Goal: Task Accomplishment & Management: Use online tool/utility

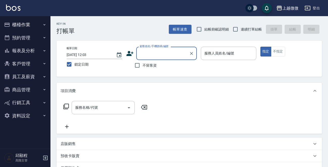
click at [18, 61] on button "客戶管理" at bounding box center [25, 63] width 46 height 13
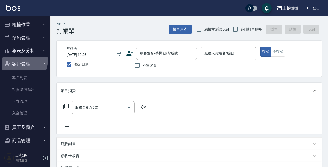
click at [20, 61] on button "客戶管理" at bounding box center [25, 63] width 46 height 13
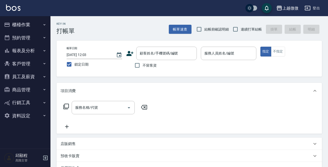
click at [19, 50] on button "報表及分析" at bounding box center [25, 50] width 46 height 13
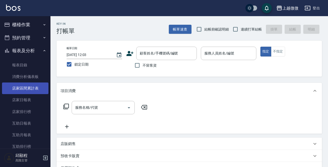
scroll to position [76, 0]
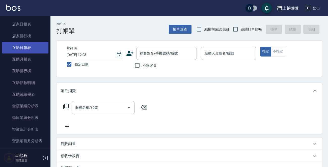
click at [19, 46] on link "互助日報表" at bounding box center [25, 48] width 46 height 12
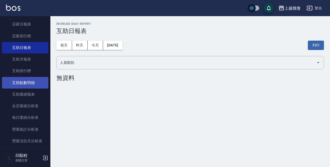
click at [31, 78] on link "互助點數明細" at bounding box center [25, 83] width 46 height 12
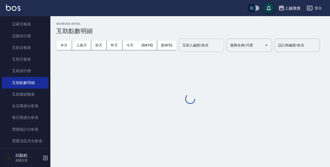
click at [221, 47] on div "互助人編號/姓名 互助人編號/姓名" at bounding box center [201, 45] width 45 height 13
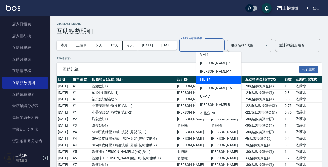
scroll to position [28, 0]
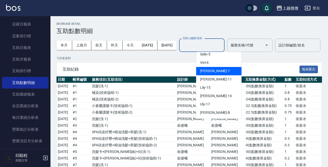
click at [220, 74] on div "Annie -7" at bounding box center [218, 71] width 45 height 8
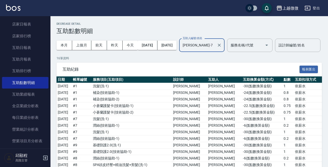
click at [215, 48] on input "Annie-7" at bounding box center [197, 45] width 33 height 9
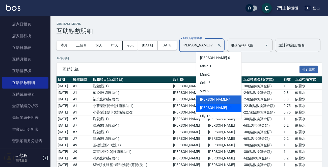
click at [221, 105] on div "Kristin -11" at bounding box center [218, 108] width 45 height 8
type input "Kristin-11"
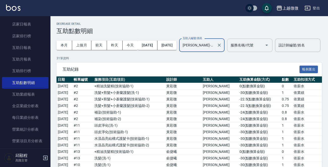
click at [263, 44] on input "服務名稱/代號" at bounding box center [245, 45] width 33 height 9
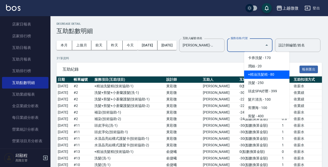
click at [262, 73] on span "+精油洗髮精 - 80" at bounding box center [266, 74] width 45 height 8
type input "+精油洗髮精(A02)"
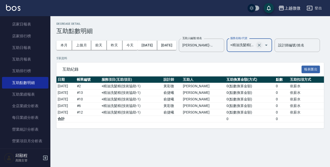
click at [262, 43] on icon "Clear" at bounding box center [259, 45] width 5 height 5
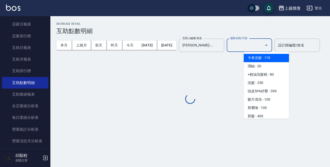
click at [263, 42] on input "服務名稱/代號" at bounding box center [245, 45] width 33 height 9
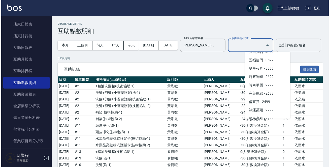
scroll to position [857, 0]
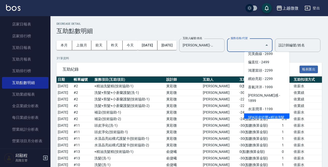
click at [259, 113] on span "SPA頭皮紓壓+精油洗髮+剪髮 - 799" at bounding box center [266, 120] width 45 height 14
type input "SPA頭皮紓壓+精油洗髮+剪髮(I13)"
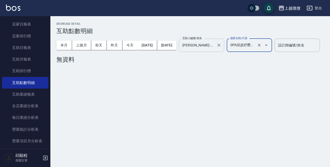
click at [215, 48] on input "Kristin-11" at bounding box center [197, 45] width 33 height 9
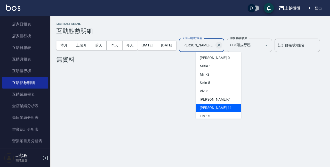
click at [222, 46] on icon "Clear" at bounding box center [219, 45] width 5 height 5
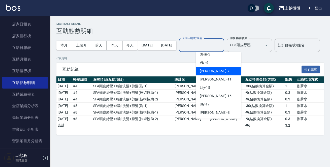
scroll to position [50, 0]
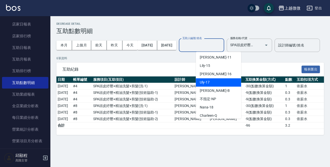
click at [224, 81] on div "Uly -17" at bounding box center [218, 82] width 45 height 8
type input "Uly-17"
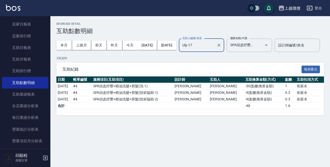
click at [262, 43] on icon "Clear" at bounding box center [259, 45] width 5 height 5
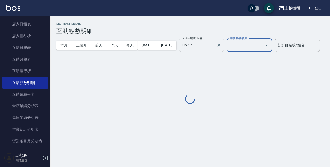
scroll to position [0, 0]
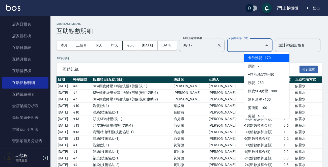
click at [263, 45] on input "服務名稱/代號" at bounding box center [245, 45] width 33 height 9
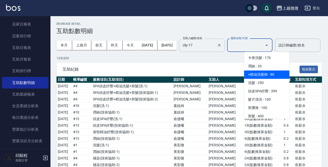
click at [270, 73] on span "+精油洗髮精 - 80" at bounding box center [266, 74] width 45 height 8
type input "+精油洗髮精(A02)"
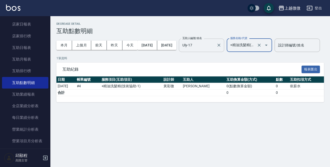
click at [210, 46] on input "Uly-17" at bounding box center [197, 45] width 33 height 9
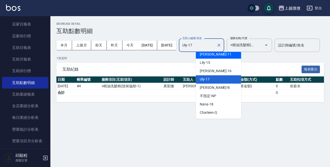
scroll to position [54, 0]
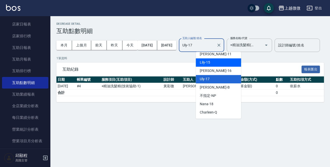
click at [229, 63] on div "Lily -15" at bounding box center [218, 62] width 45 height 8
type input "Lily-15"
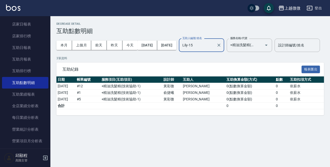
click at [262, 44] on icon "Clear" at bounding box center [259, 45] width 5 height 5
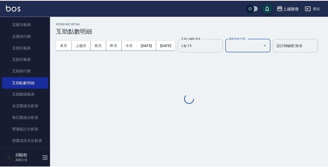
scroll to position [0, 0]
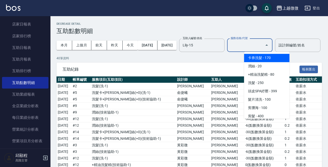
click at [263, 43] on input "服務名稱/代號" at bounding box center [245, 45] width 33 height 9
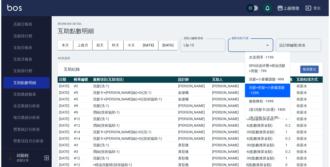
scroll to position [908, 0]
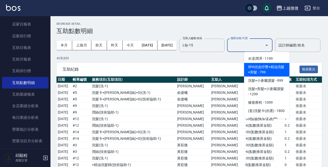
click at [264, 63] on span "SPA頭皮紓壓+精油洗髮+剪髮 - 799" at bounding box center [266, 70] width 45 height 14
type input "SPA頭皮紓壓+精油洗髮+剪髮(I13)"
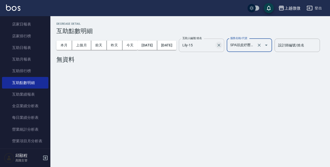
click at [222, 45] on icon "Clear" at bounding box center [219, 45] width 5 height 5
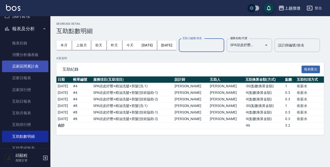
scroll to position [0, 0]
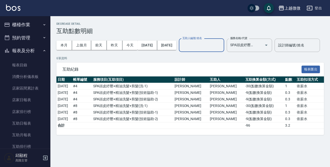
click at [38, 24] on button "櫃檯作業" at bounding box center [25, 24] width 46 height 13
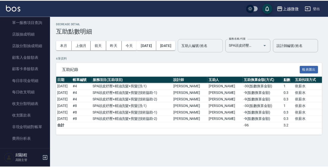
scroll to position [530, 0]
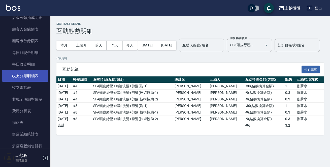
click at [37, 76] on link "收支分類明細表" at bounding box center [25, 76] width 46 height 12
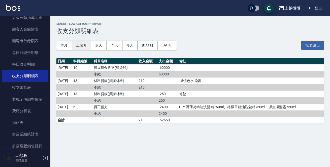
click at [81, 44] on button "上個月" at bounding box center [81, 45] width 19 height 9
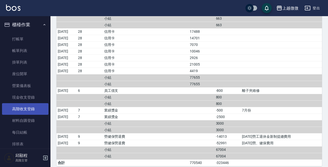
click at [33, 108] on link "高階收支登錄" at bounding box center [25, 109] width 46 height 12
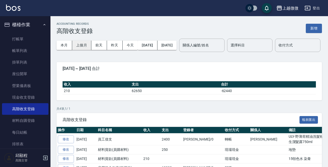
click at [84, 43] on button "上個月" at bounding box center [81, 45] width 19 height 9
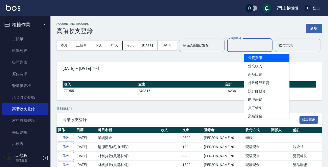
click at [255, 45] on input "選擇科目" at bounding box center [249, 45] width 41 height 9
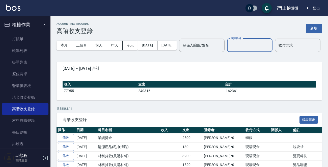
click at [262, 45] on input "選擇科目" at bounding box center [249, 45] width 41 height 9
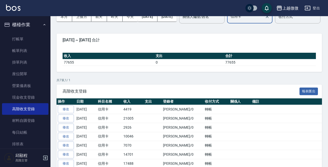
scroll to position [65, 0]
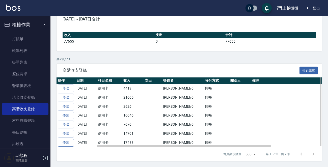
type input "信用卡"
click at [64, 141] on link "修改" at bounding box center [66, 143] width 16 height 8
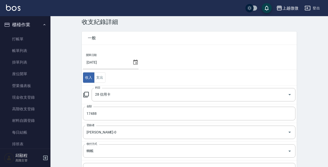
scroll to position [25, 0]
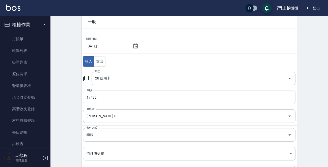
click at [105, 98] on input "17488" at bounding box center [189, 98] width 212 height 14
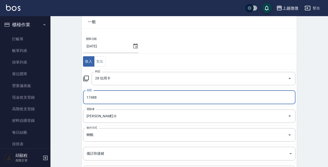
click at [103, 95] on input "17488" at bounding box center [189, 98] width 212 height 14
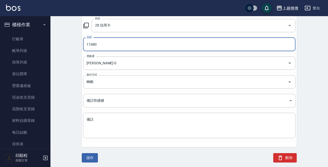
scroll to position [79, 0]
type input "17480"
click at [94, 155] on button "儲存" at bounding box center [90, 156] width 16 height 9
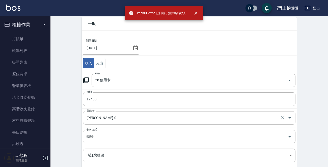
scroll to position [0, 0]
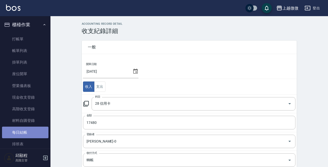
click at [31, 132] on link "每日結帳" at bounding box center [25, 133] width 46 height 12
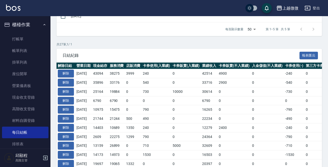
scroll to position [123, 0]
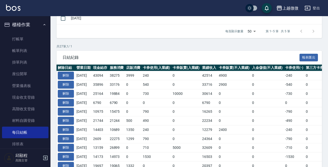
click at [256, 31] on body "上越微微 登出 櫃檯作業 打帳單 帳單列表 掛單列表 座位開單 營業儀表板 現金收支登錄 高階收支登錄 材料自購登錄 每日結帳 排班表 現場電腦打卡 掃碼打卡…" at bounding box center [164, 108] width 328 height 463
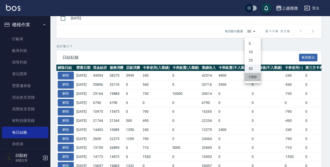
click at [252, 77] on li "1000" at bounding box center [253, 77] width 16 height 8
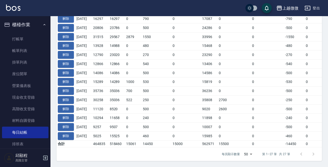
scroll to position [0, 182]
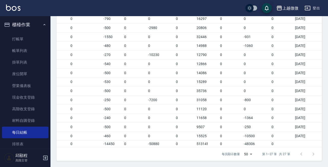
click at [317, 155] on div at bounding box center [307, 154] width 24 height 12
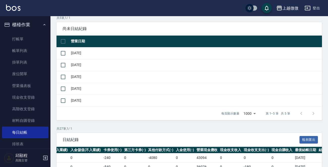
scroll to position [0, 0]
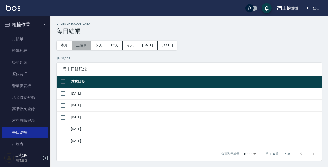
click at [80, 43] on button "上個月" at bounding box center [81, 45] width 19 height 9
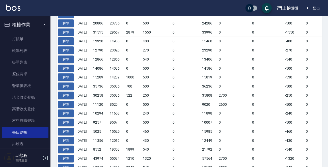
scroll to position [276, 0]
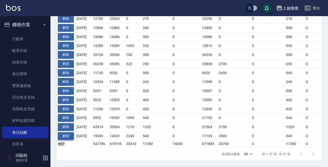
click at [67, 133] on button "解除" at bounding box center [66, 136] width 16 height 8
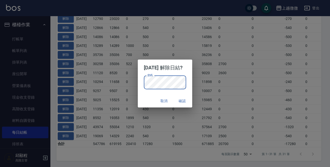
click at [193, 81] on div "密碼 密碼" at bounding box center [165, 85] width 55 height 19
click at [185, 101] on button "確認" at bounding box center [182, 100] width 16 height 9
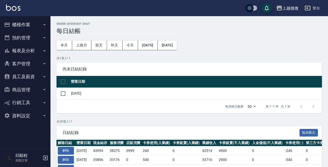
click at [33, 25] on button "櫃檯作業" at bounding box center [25, 24] width 46 height 13
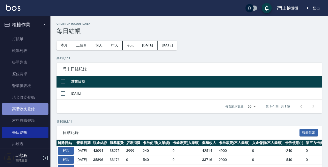
click at [31, 111] on link "高階收支登錄" at bounding box center [25, 109] width 46 height 12
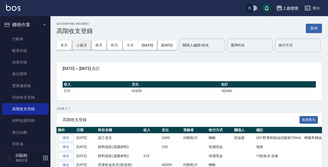
click at [84, 46] on button "上個月" at bounding box center [81, 45] width 19 height 9
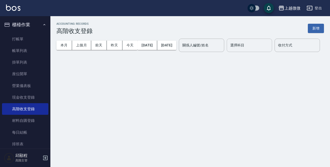
click at [257, 44] on div "選擇科目 選擇科目" at bounding box center [249, 45] width 45 height 13
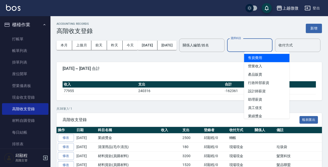
type input "V"
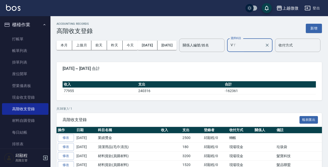
type input "V"
click at [257, 57] on li "信用卡" at bounding box center [266, 58] width 45 height 8
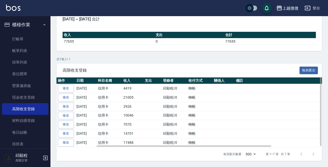
scroll to position [65, 0]
type input "信用卡"
click at [65, 141] on link "修改" at bounding box center [66, 143] width 16 height 8
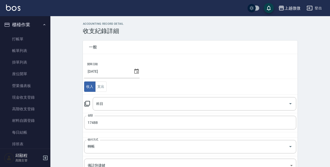
type input "28 信用卡"
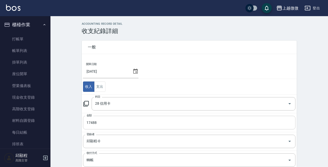
click at [102, 122] on input "17488" at bounding box center [189, 123] width 212 height 14
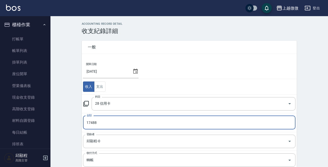
click at [101, 122] on input "17488" at bounding box center [189, 123] width 212 height 14
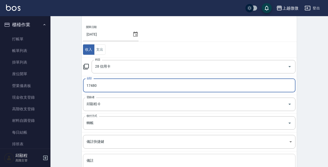
scroll to position [79, 0]
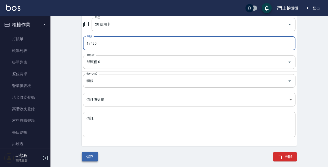
type input "17480"
click at [89, 157] on button "儲存" at bounding box center [90, 156] width 16 height 9
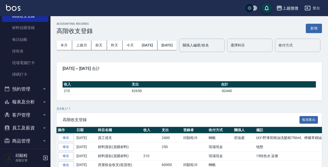
scroll to position [124, 0]
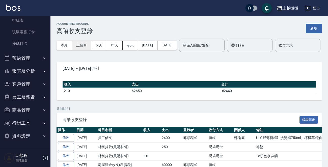
click at [83, 43] on button "上個月" at bounding box center [81, 45] width 19 height 9
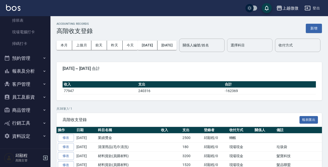
click at [257, 45] on input "選擇科目" at bounding box center [249, 45] width 41 height 9
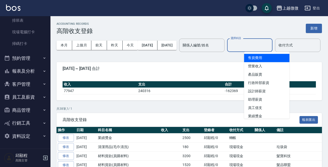
type input "F"
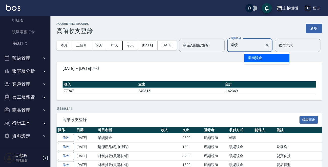
click at [252, 55] on li "業績獎金" at bounding box center [266, 58] width 45 height 8
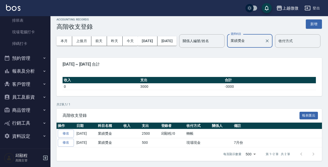
scroll to position [20, 0]
type input "業績獎金"
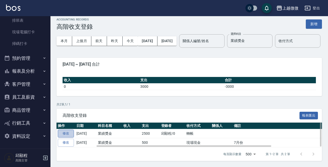
click at [69, 135] on link "修改" at bounding box center [66, 134] width 16 height 8
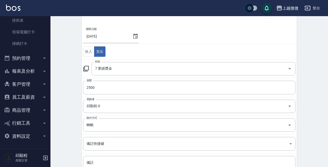
scroll to position [76, 0]
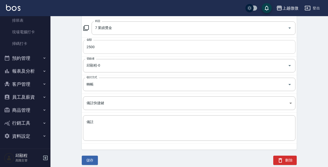
click at [100, 47] on input "2500" at bounding box center [189, 47] width 212 height 14
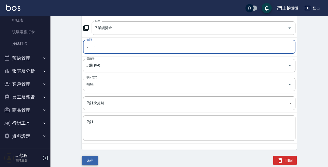
type input "2000"
click at [92, 161] on button "儲存" at bounding box center [90, 160] width 16 height 9
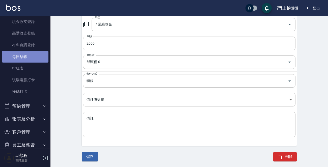
click at [30, 51] on link "每日結帳" at bounding box center [25, 57] width 46 height 12
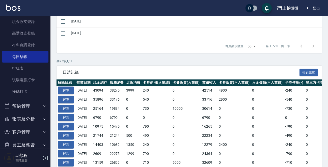
scroll to position [151, 0]
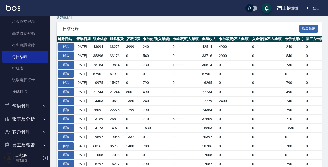
click at [65, 44] on button "解除" at bounding box center [66, 47] width 16 height 8
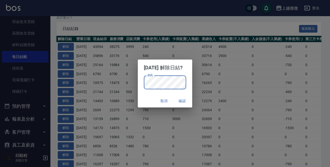
click at [143, 102] on div "取消 確認" at bounding box center [165, 100] width 55 height 13
click at [187, 101] on button "確認" at bounding box center [182, 100] width 16 height 9
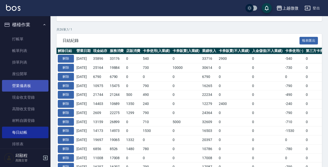
scroll to position [151, 0]
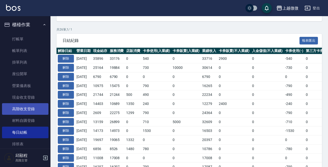
click at [31, 106] on link "高階收支登錄" at bounding box center [25, 109] width 46 height 12
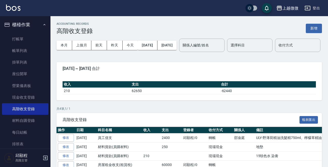
click at [84, 45] on button "上個月" at bounding box center [81, 45] width 19 height 9
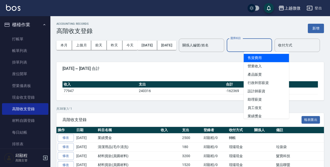
click at [269, 44] on input "選擇科目" at bounding box center [249, 45] width 41 height 9
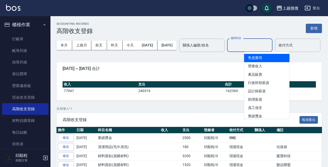
type input "F"
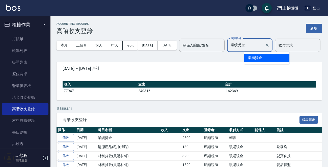
click at [264, 55] on li "業績獎金" at bounding box center [266, 58] width 45 height 8
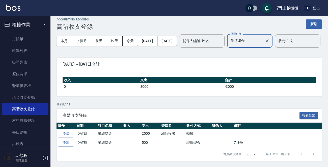
scroll to position [20, 0]
type input "業績獎金"
click at [67, 133] on link "修改" at bounding box center [66, 134] width 16 height 8
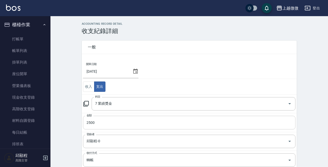
click at [105, 120] on input "2500" at bounding box center [189, 123] width 212 height 14
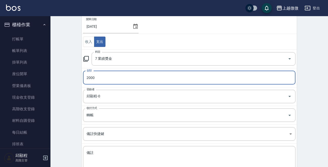
scroll to position [79, 0]
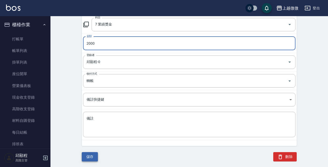
type input "2000"
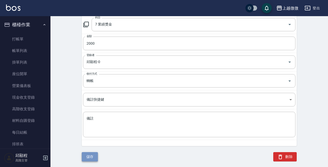
click at [90, 158] on button "儲存" at bounding box center [90, 156] width 16 height 9
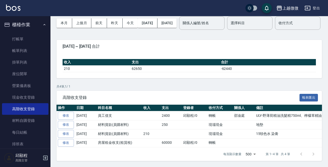
scroll to position [38, 0]
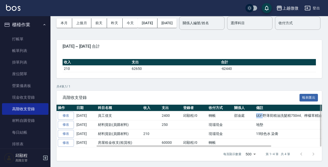
drag, startPoint x: 259, startPoint y: 116, endPoint x: 252, endPoint y: 116, distance: 6.3
click at [255, 116] on td "ULY-野薄荷精油洗髮精750ml、檸檬草精油洗髮精750ml、源生潔髮露750ml" at bounding box center [320, 115] width 130 height 9
copy td "ULY-"
click at [65, 133] on link "修改" at bounding box center [66, 134] width 16 height 8
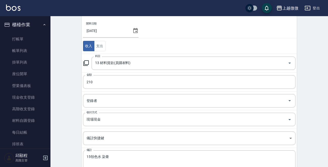
scroll to position [79, 0]
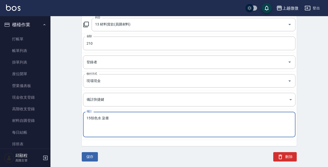
drag, startPoint x: 89, startPoint y: 117, endPoint x: 83, endPoint y: 117, distance: 5.8
click at [83, 117] on div "15領色水 染膏 x 備註" at bounding box center [189, 124] width 212 height 25
drag, startPoint x: 90, startPoint y: 117, endPoint x: 82, endPoint y: 117, distance: 7.6
click at [82, 117] on td "備註 15領色水 染膏 x 備註" at bounding box center [189, 124] width 215 height 31
paste textarea "ULY-"
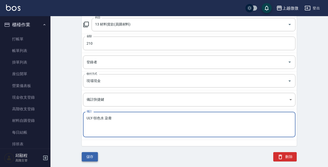
type textarea "ULY-領色水 染膏"
click at [95, 155] on button "儲存" at bounding box center [90, 156] width 16 height 9
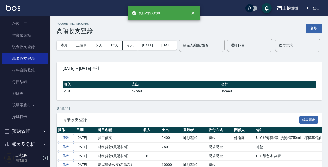
scroll to position [124, 0]
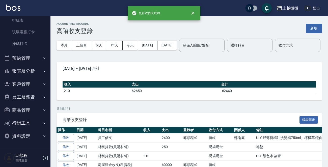
click at [31, 68] on button "報表及分析" at bounding box center [25, 71] width 46 height 13
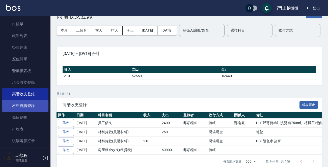
scroll to position [0, 0]
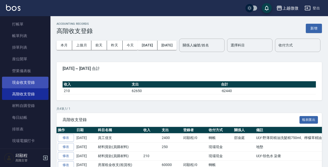
click at [23, 82] on link "現金收支登錄" at bounding box center [25, 83] width 46 height 12
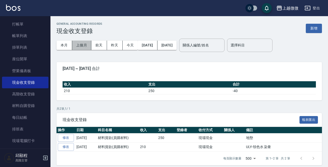
click at [82, 44] on button "上個月" at bounding box center [81, 45] width 19 height 9
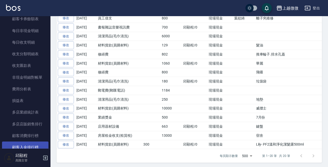
scroll to position [530, 0]
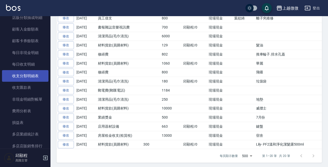
click at [28, 75] on link "收支分類明細表" at bounding box center [25, 76] width 46 height 12
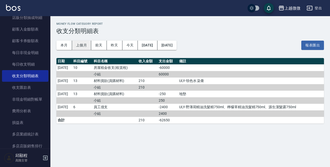
click at [84, 43] on button "上個月" at bounding box center [81, 45] width 19 height 9
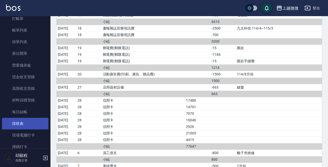
scroll to position [50, 0]
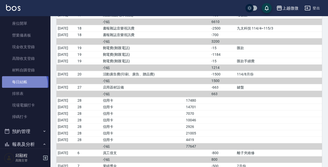
click at [24, 84] on link "每日結帳" at bounding box center [25, 82] width 46 height 12
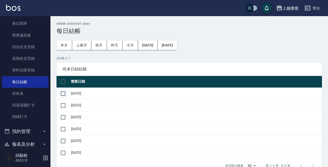
click at [62, 92] on input "checkbox" at bounding box center [63, 93] width 11 height 11
checkbox input "true"
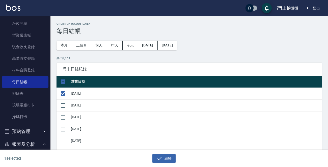
scroll to position [50, 0]
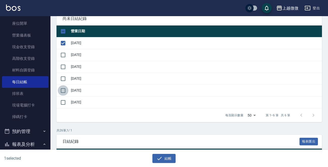
click at [60, 89] on input "checkbox" at bounding box center [63, 90] width 11 height 11
checkbox input "true"
click at [64, 80] on input "checkbox" at bounding box center [63, 78] width 11 height 11
checkbox input "true"
click at [65, 68] on input "checkbox" at bounding box center [63, 67] width 11 height 11
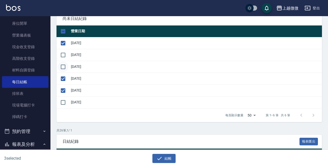
checkbox input "true"
click at [63, 58] on input "checkbox" at bounding box center [63, 55] width 11 height 11
checkbox input "true"
click at [161, 158] on icon "button" at bounding box center [159, 158] width 6 height 6
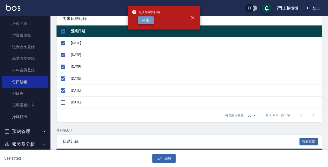
click at [139, 21] on button "確定" at bounding box center [146, 20] width 16 height 8
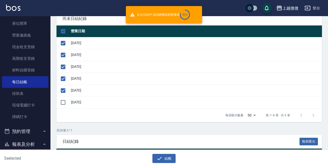
checkbox input "false"
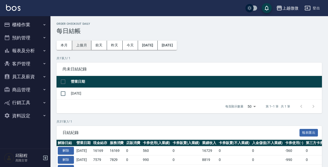
click at [83, 45] on button "上個月" at bounding box center [81, 45] width 19 height 9
click at [62, 94] on input "checkbox" at bounding box center [63, 93] width 11 height 11
checkbox input "true"
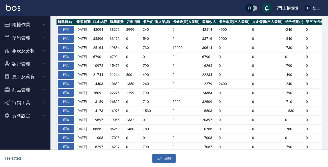
scroll to position [202, 0]
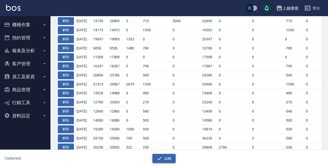
click at [168, 161] on button "結帳" at bounding box center [163, 158] width 23 height 9
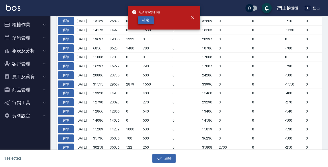
click at [147, 19] on button "確定" at bounding box center [146, 20] width 16 height 8
checkbox input "false"
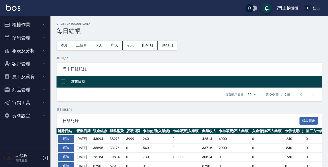
scroll to position [188, 0]
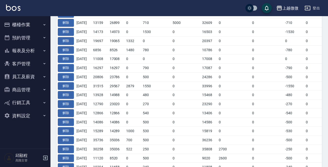
click at [23, 21] on button "櫃檯作業" at bounding box center [25, 24] width 46 height 13
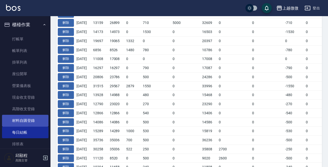
click at [26, 116] on link "材料自購登錄" at bounding box center [25, 121] width 46 height 12
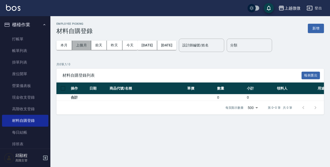
click at [88, 47] on button "上個月" at bounding box center [81, 45] width 19 height 9
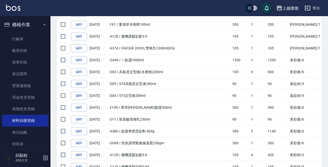
scroll to position [227, 0]
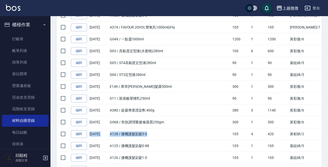
drag, startPoint x: 203, startPoint y: 134, endPoint x: 330, endPoint y: 126, distance: 127.4
click at [328, 126] on html "上越微微 登出 櫃檯作業 打帳單 帳單列表 掛單列表 座位開單 營業儀表板 現金收支登錄 高階收支登錄 材料自購登錄 每日結帳 排班表 現場電腦打卡 掃碼打卡…" at bounding box center [164, 159] width 328 height 772
click at [250, 96] on td "90" at bounding box center [240, 99] width 19 height 12
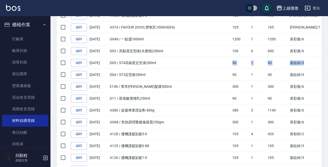
drag, startPoint x: 264, startPoint y: 68, endPoint x: 259, endPoint y: 66, distance: 5.0
click at [328, 66] on html "上越微微 登出 櫃檯作業 打帳單 帳單列表 掛單列表 座位開單 營業儀表板 現金收支登錄 高階收支登錄 材料自購登錄 每日結帳 排班表 現場電腦打卡 掃碼打卡…" at bounding box center [164, 159] width 328 height 772
click at [249, 66] on td "90" at bounding box center [240, 63] width 19 height 12
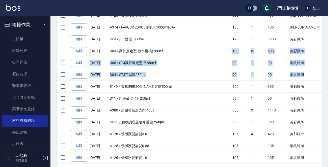
drag, startPoint x: 330, startPoint y: 70, endPoint x: 330, endPoint y: 72, distance: 2.8
click at [328, 72] on html "上越微微 登出 櫃檯作業 打帳單 帳單列表 掛單列表 座位開單 營業儀表板 現金收支登錄 高階收支登錄 材料自購登錄 每日結帳 排班表 現場電腦打卡 掃碼打卡…" at bounding box center [164, 159] width 328 height 772
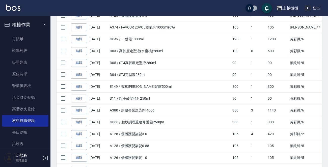
click at [140, 100] on td "D11 / 胺基酸塑捲乳250ml" at bounding box center [169, 99] width 123 height 12
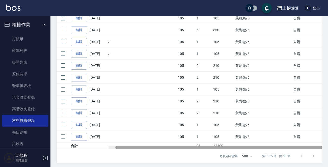
scroll to position [0, 63]
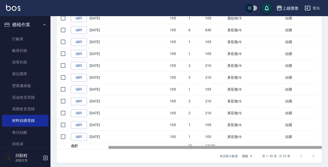
drag, startPoint x: 235, startPoint y: 144, endPoint x: 327, endPoint y: 144, distance: 92.0
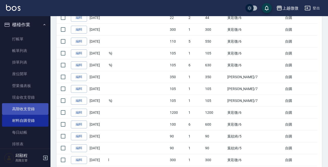
scroll to position [99, 0]
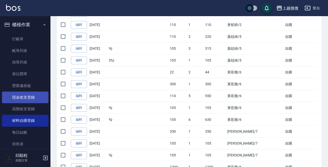
click at [35, 97] on link "現金收支登錄" at bounding box center [25, 98] width 46 height 12
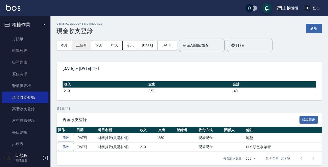
click at [80, 46] on button "上個月" at bounding box center [81, 45] width 19 height 9
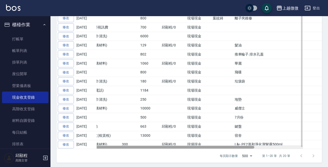
scroll to position [0, 63]
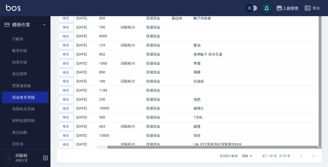
drag, startPoint x: 242, startPoint y: 144, endPoint x: 319, endPoint y: 139, distance: 77.3
click at [319, 140] on div "操作 日期 科目名稱 收入 支出 登錄者 收付方式 關係人 備註 修改 [DATE] 清潔用品(毛巾清洗) 180 [PERSON_NAME]/0 現場現金 …" at bounding box center [188, 55] width 265 height 187
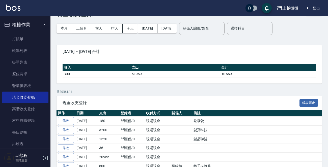
scroll to position [0, 0]
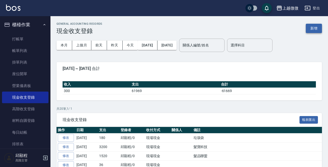
click at [314, 26] on button "新增" at bounding box center [314, 28] width 16 height 9
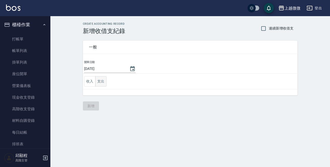
drag, startPoint x: 91, startPoint y: 82, endPoint x: 100, endPoint y: 81, distance: 9.1
click at [96, 82] on div "收入 支出" at bounding box center [95, 81] width 22 height 10
click at [101, 80] on button "支出" at bounding box center [100, 81] width 11 height 10
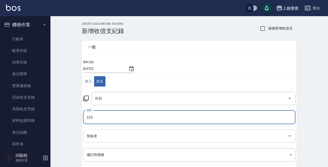
type input "225"
click at [121, 132] on input "登錄者" at bounding box center [185, 136] width 200 height 9
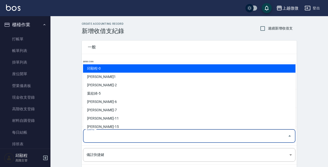
click at [111, 70] on li "邱顯程-0" at bounding box center [189, 68] width 212 height 8
type input "邱顯程-0"
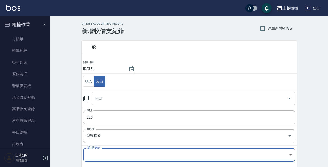
click at [122, 98] on input "科目" at bounding box center [190, 98] width 192 height 9
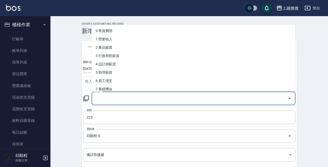
type input "H"
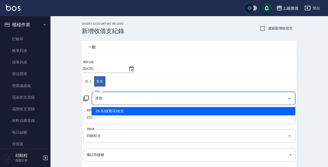
click at [120, 111] on li "26 其他(雜項)收支" at bounding box center [194, 111] width 204 height 8
type input "26 其他(雜項)收支"
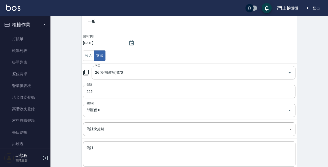
scroll to position [50, 0]
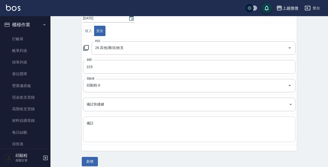
click at [123, 121] on textarea "備註" at bounding box center [188, 129] width 205 height 17
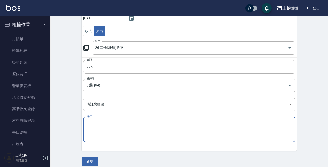
type textarea "A"
type textarea "棉花棒"
click at [92, 159] on button "新增" at bounding box center [90, 161] width 16 height 9
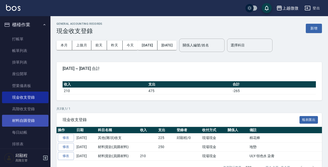
click at [29, 120] on link "材料自購登錄" at bounding box center [25, 121] width 46 height 12
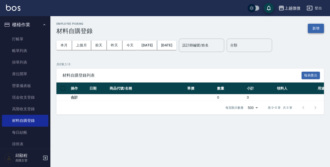
click at [321, 30] on button "新增" at bounding box center [316, 28] width 16 height 9
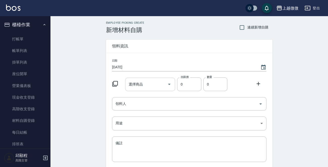
click at [168, 84] on icon "Open" at bounding box center [169, 84] width 6 height 6
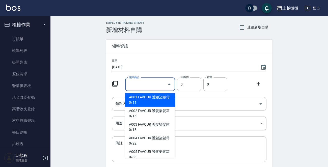
click at [151, 83] on input "選擇商品" at bounding box center [146, 84] width 38 height 9
click at [153, 99] on li "F05 沁涼控油頭皮噴霧60ml" at bounding box center [150, 100] width 50 height 14
type input "沁涼控油頭皮噴霧60ml"
type input "225"
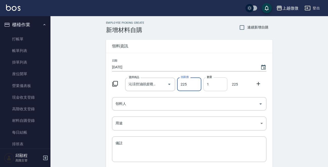
drag, startPoint x: 215, startPoint y: 83, endPoint x: 209, endPoint y: 83, distance: 5.8
click at [210, 83] on input "1" at bounding box center [215, 84] width 24 height 14
drag, startPoint x: 211, startPoint y: 83, endPoint x: 179, endPoint y: 82, distance: 32.8
click at [179, 82] on div "選擇商品 沁涼控油頭皮噴霧60ml 選擇商品 自購價 225 自購價 數量 1 數量 225" at bounding box center [188, 83] width 156 height 16
type input "2"
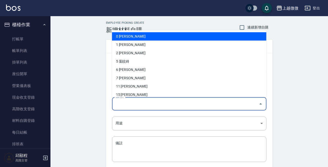
drag, startPoint x: 154, startPoint y: 105, endPoint x: 157, endPoint y: 103, distance: 3.6
click at [154, 105] on input "領料人" at bounding box center [185, 103] width 142 height 9
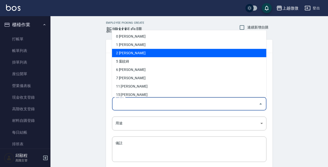
click at [132, 55] on li "2 [PERSON_NAME]" at bounding box center [189, 53] width 154 height 8
type input "黃郁婷"
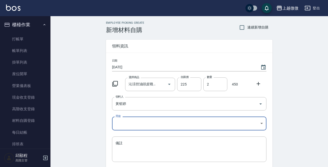
click at [86, 83] on div "Employee Picking Create 新增材料自購 連續新增自購 領料資訊 日期 [DATE] 選擇商品 沁涼控油頭皮噴霧60ml 選擇商品 自購價…" at bounding box center [188, 112] width 277 height 192
click at [130, 127] on body "上越微微 登出 櫃檯作業 打帳單 帳單列表 掛單列表 座位開單 營業儀表板 現金收支登錄 高階收支登錄 材料自購登錄 每日結帳 排班表 現場電腦打卡 掃碼打卡…" at bounding box center [164, 104] width 328 height 208
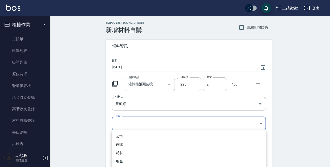
click at [123, 144] on li "自購" at bounding box center [189, 144] width 154 height 8
type input "自購"
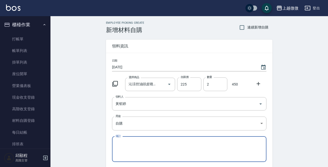
click at [80, 125] on div "公司 自購 耗材 現金 非現金 髮片非現金 髮片轉帳" at bounding box center [164, 83] width 328 height 167
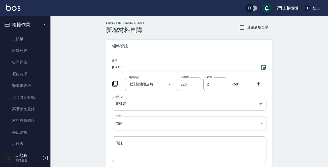
scroll to position [41, 0]
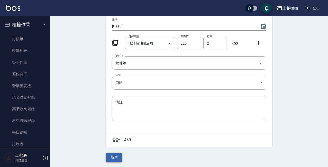
click at [114, 155] on button "新增" at bounding box center [114, 157] width 16 height 9
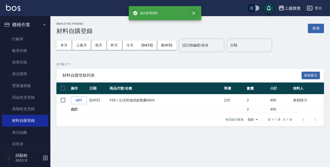
click at [195, 14] on icon "close" at bounding box center [193, 13] width 5 height 5
